Goal: Task Accomplishment & Management: Manage account settings

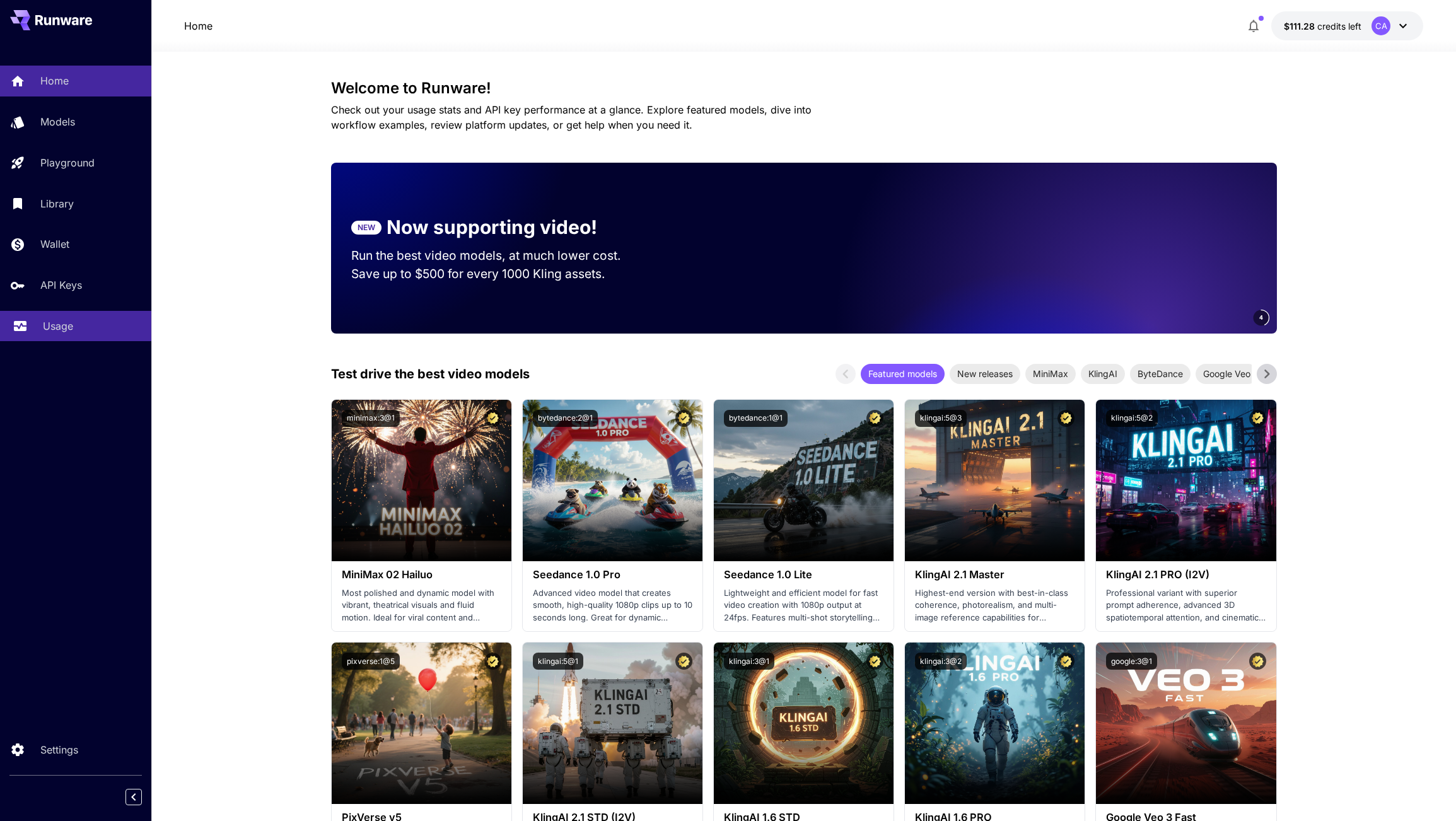
click at [66, 327] on p "Usage" at bounding box center [58, 326] width 30 height 16
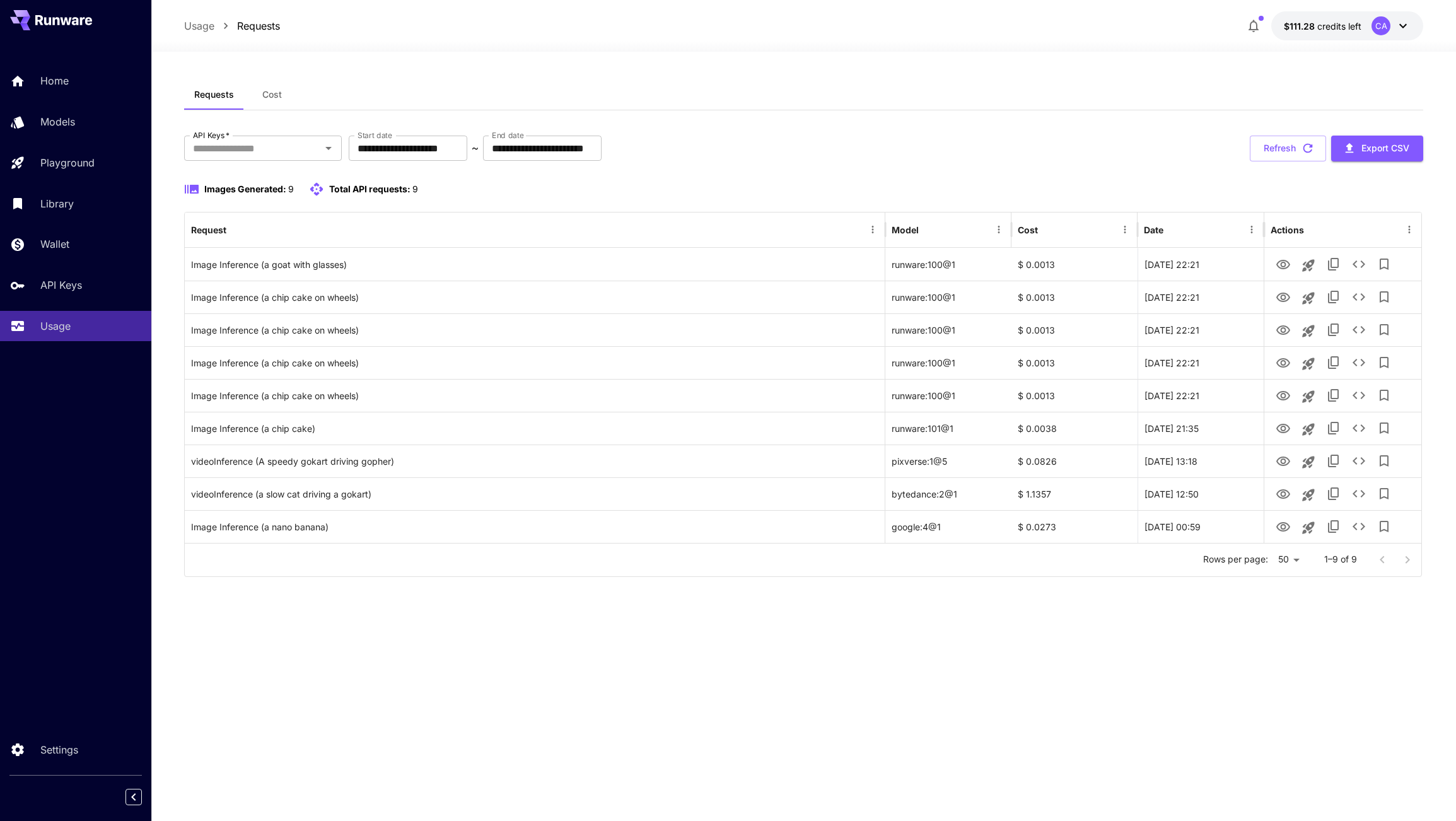
click at [1382, 23] on div "CA" at bounding box center [1381, 25] width 19 height 19
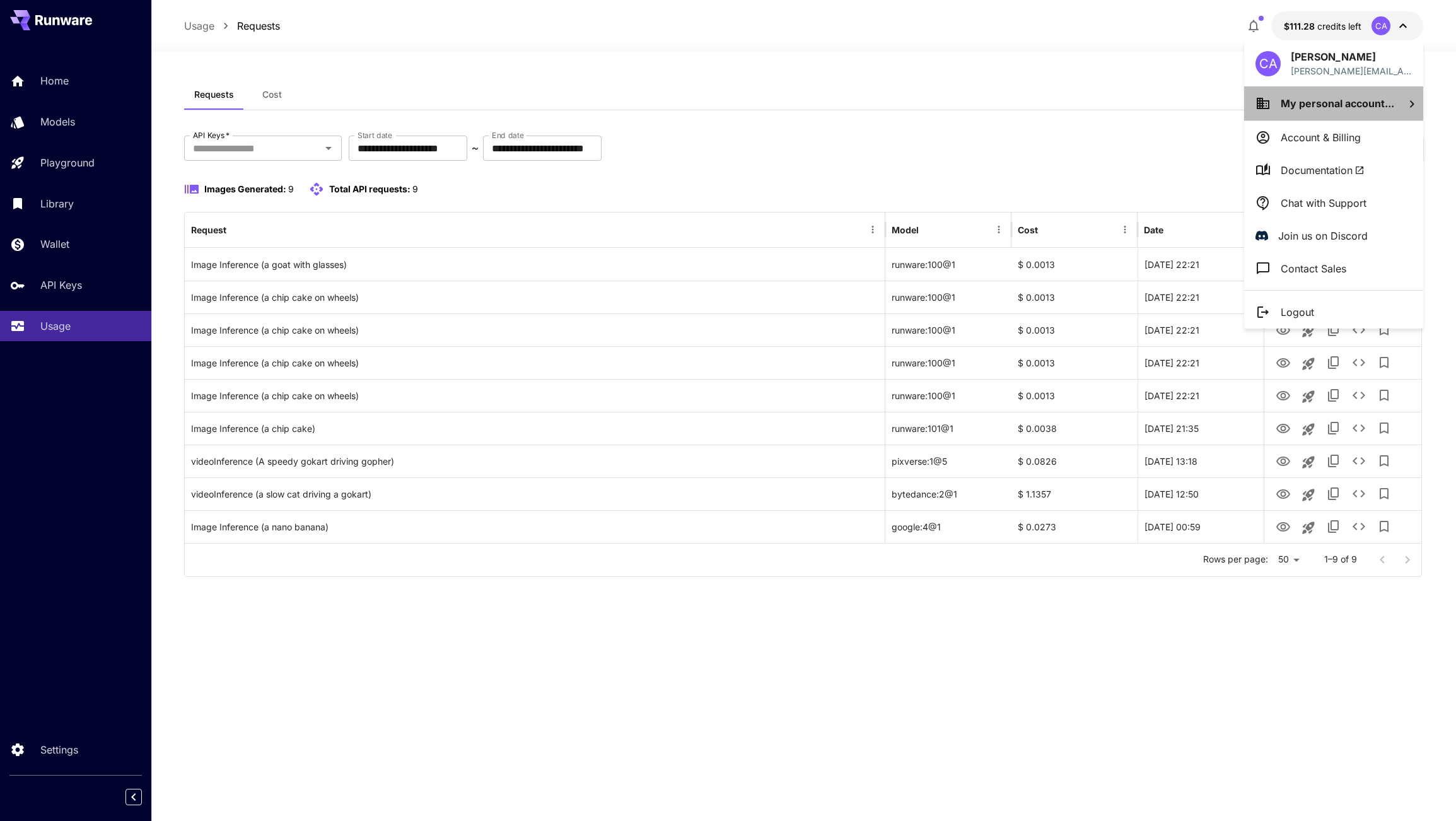
click at [1356, 102] on span "My personal account..." at bounding box center [1337, 103] width 114 height 12
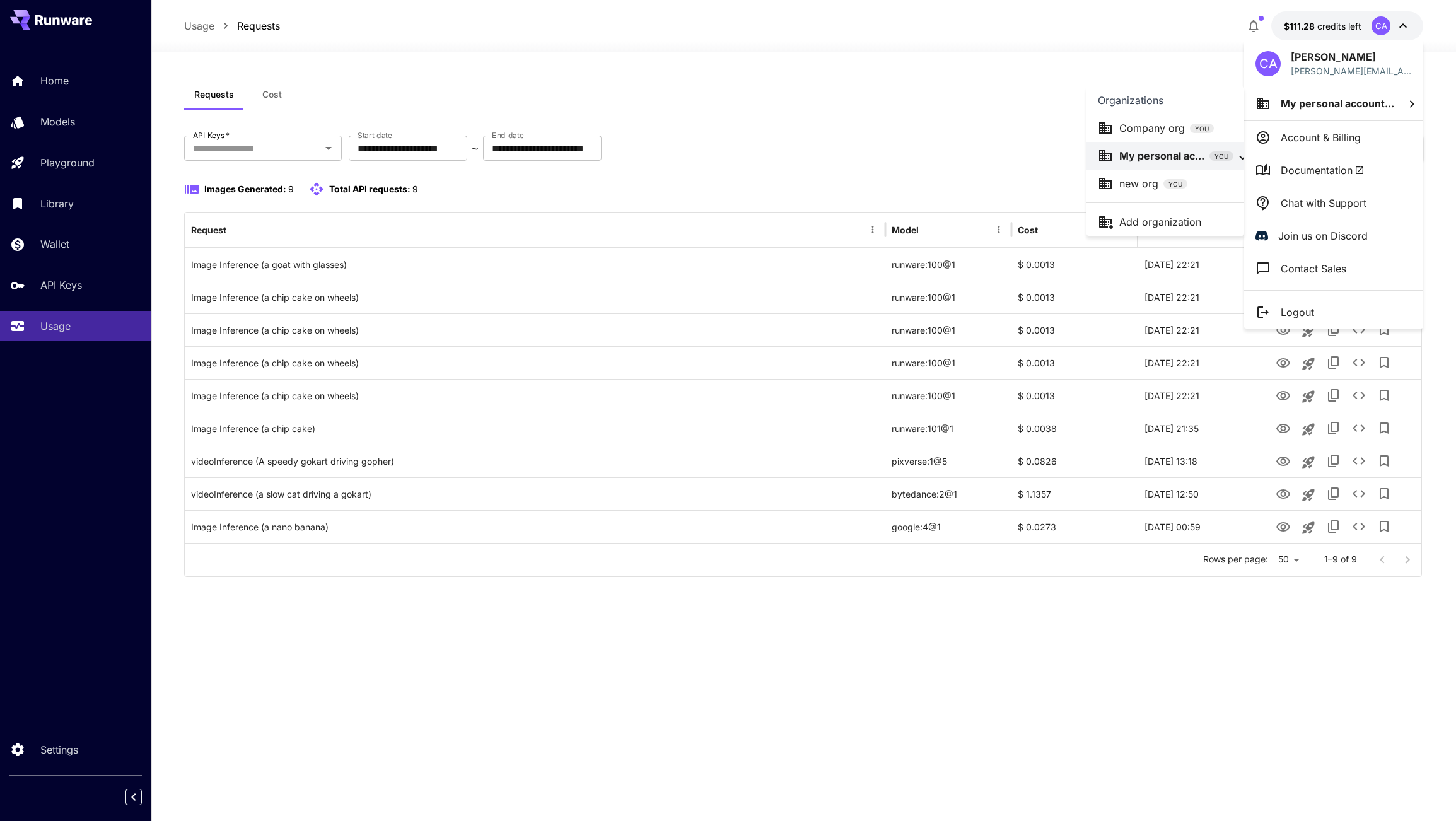
click at [942, 94] on div at bounding box center [728, 410] width 1456 height 821
click at [63, 289] on div at bounding box center [728, 410] width 1456 height 821
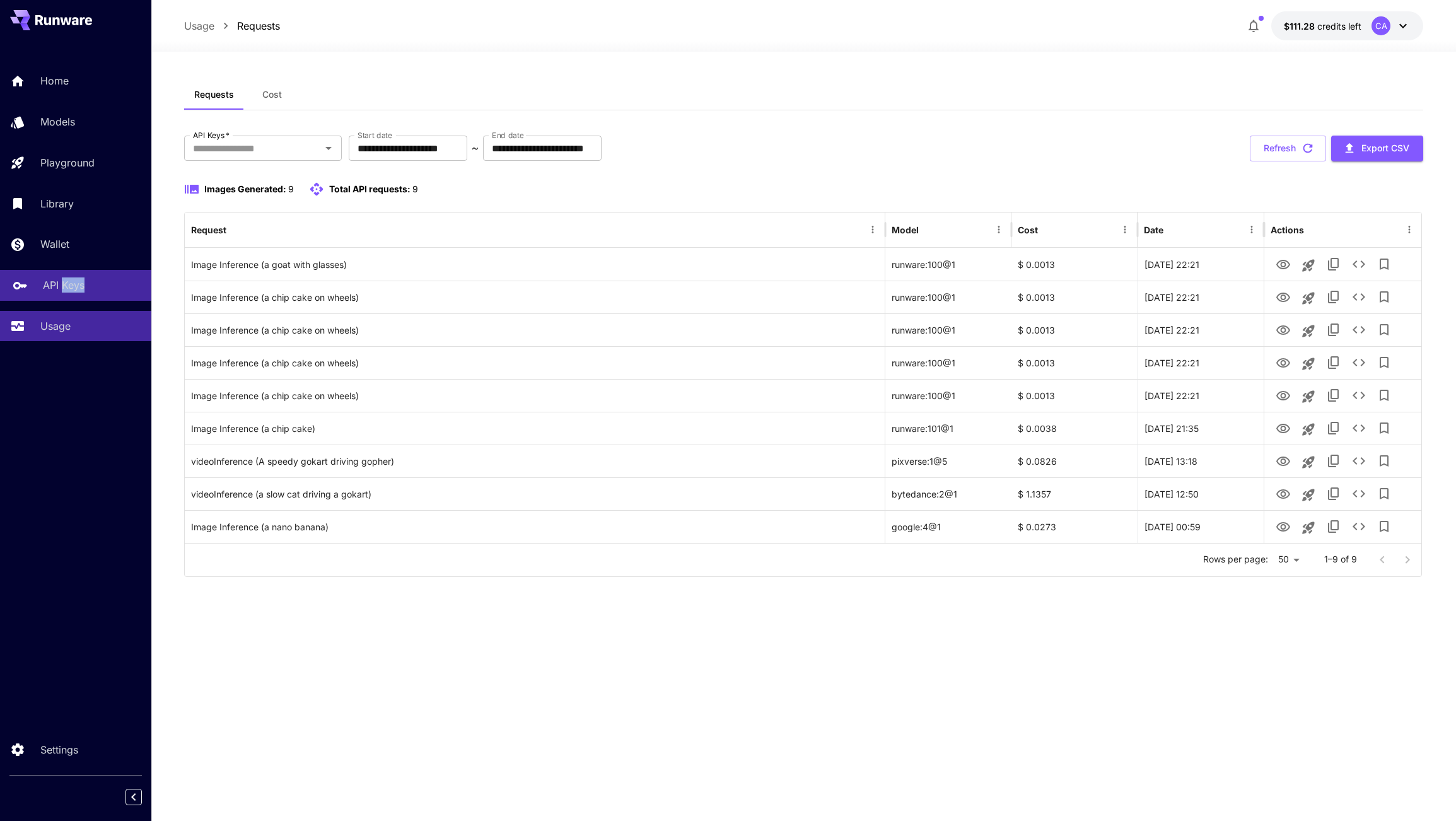
click at [78, 287] on p "API Keys" at bounding box center [64, 285] width 42 height 16
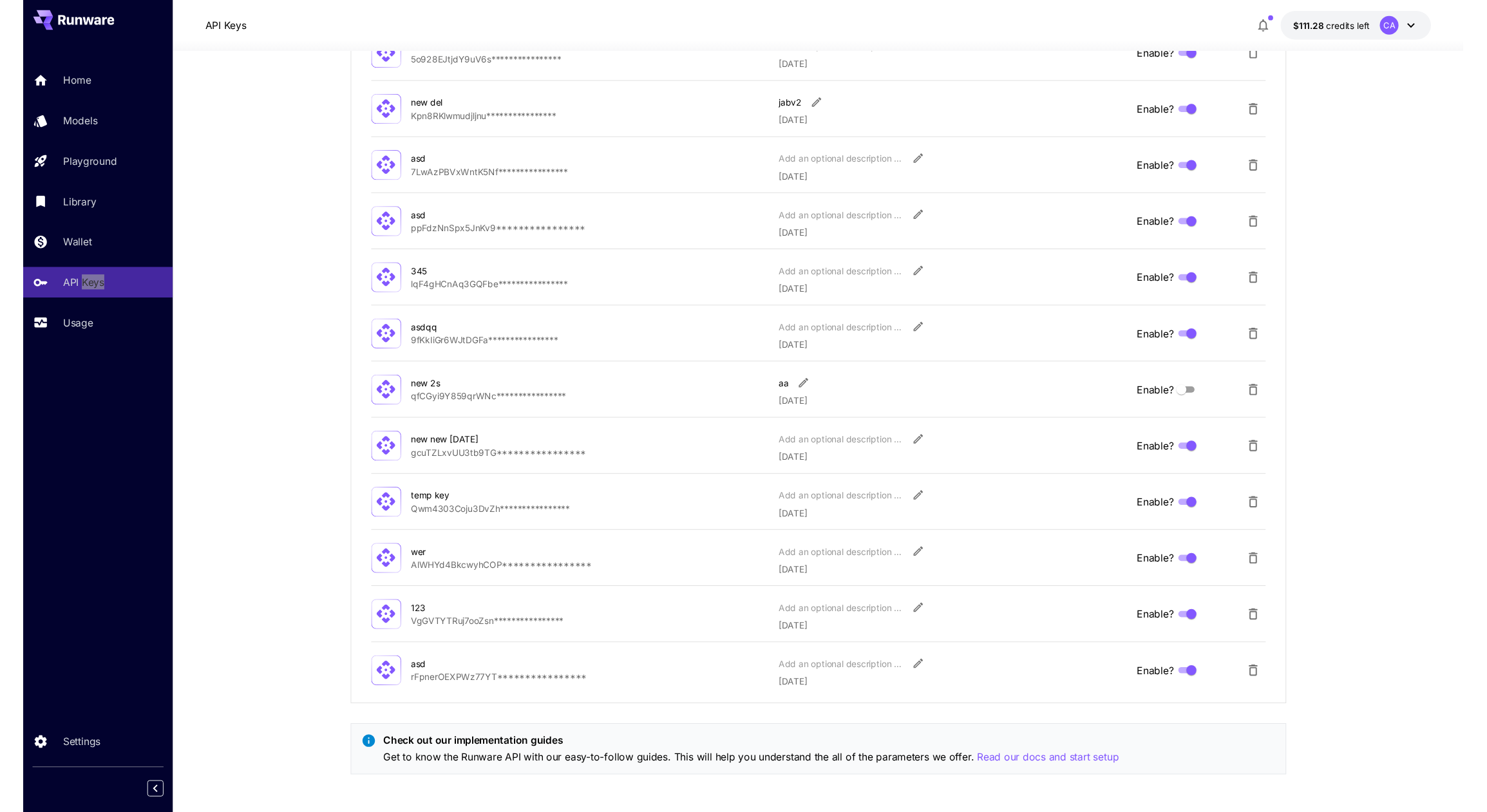
scroll to position [541, 0]
